Goal: Transaction & Acquisition: Book appointment/travel/reservation

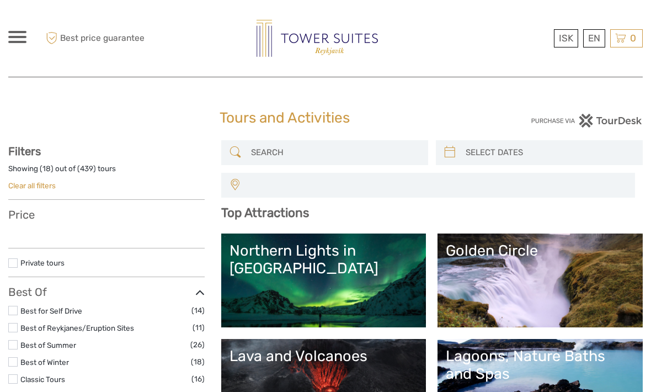
select select
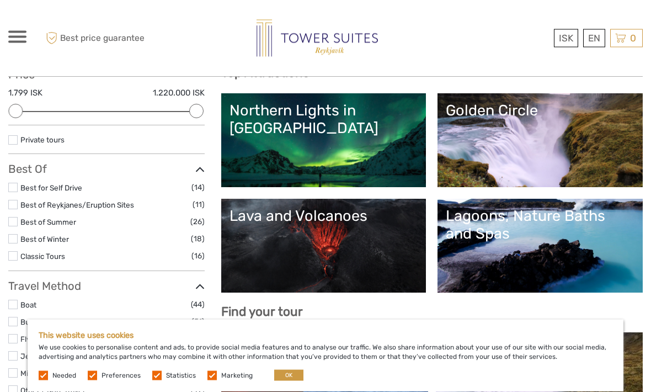
scroll to position [141, 0]
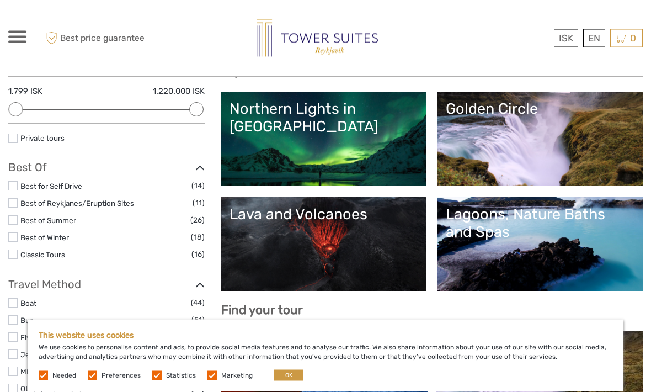
click at [376, 144] on link "Northern Lights in [GEOGRAPHIC_DATA]" at bounding box center [324, 138] width 189 height 77
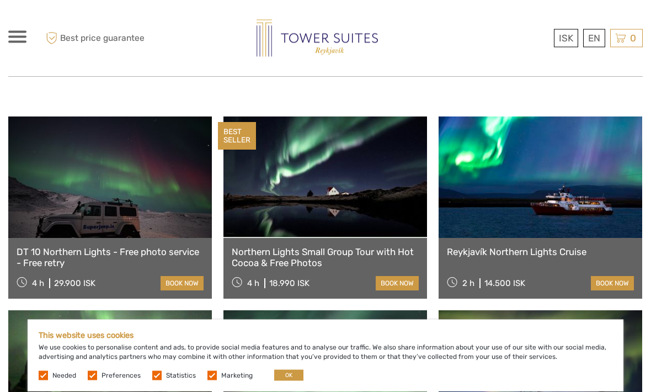
scroll to position [369, 0]
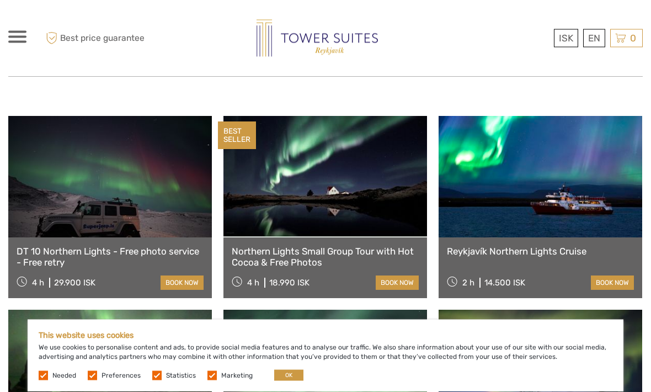
click at [182, 276] on link "book now" at bounding box center [182, 283] width 43 height 14
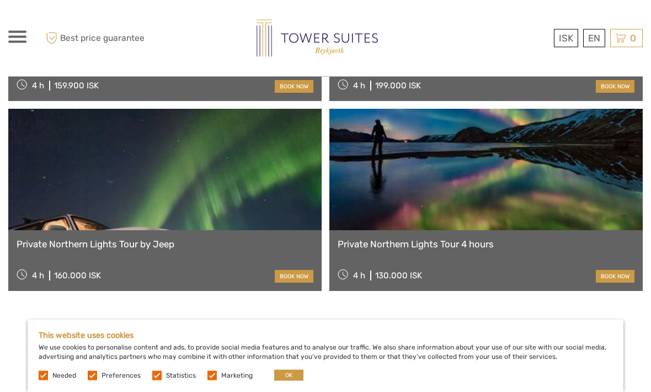
scroll to position [1783, 0]
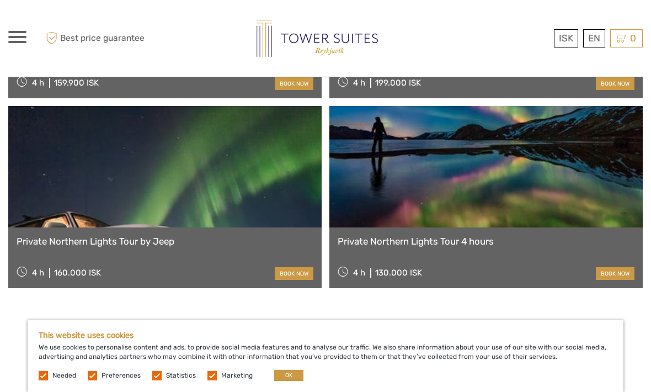
click at [591, 236] on link "Private Northern Lights Tour 4 hours" at bounding box center [486, 241] width 297 height 11
